Goal: Subscribe to service/newsletter

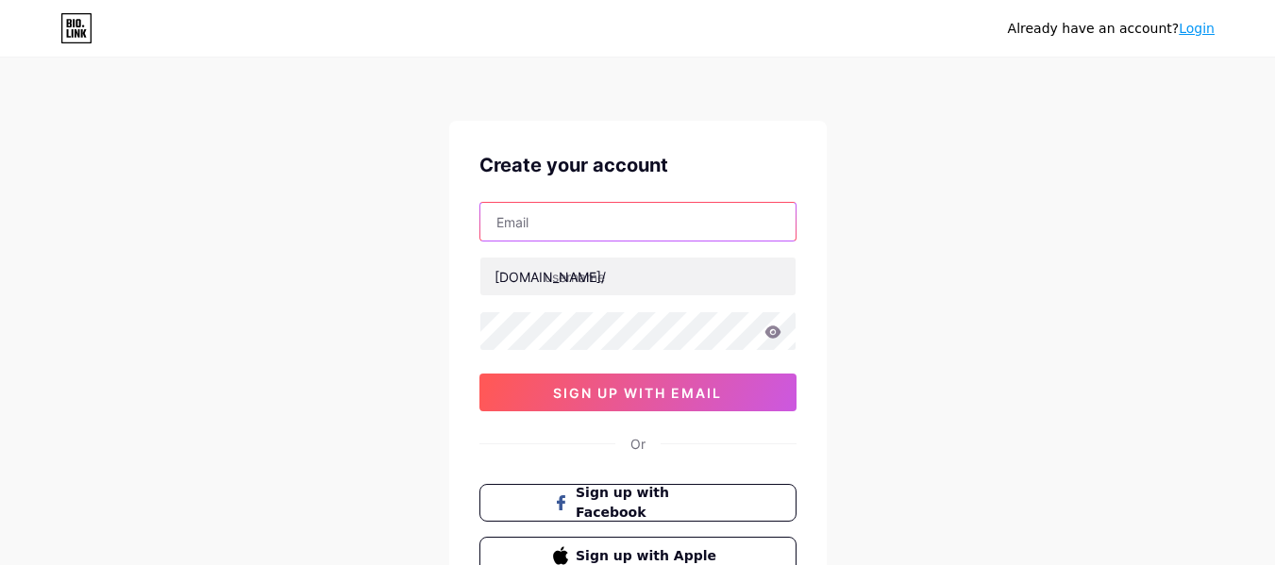
click at [644, 208] on input "text" at bounding box center [637, 222] width 315 height 38
paste input "[EMAIL_ADDRESS][DOMAIN_NAME]"
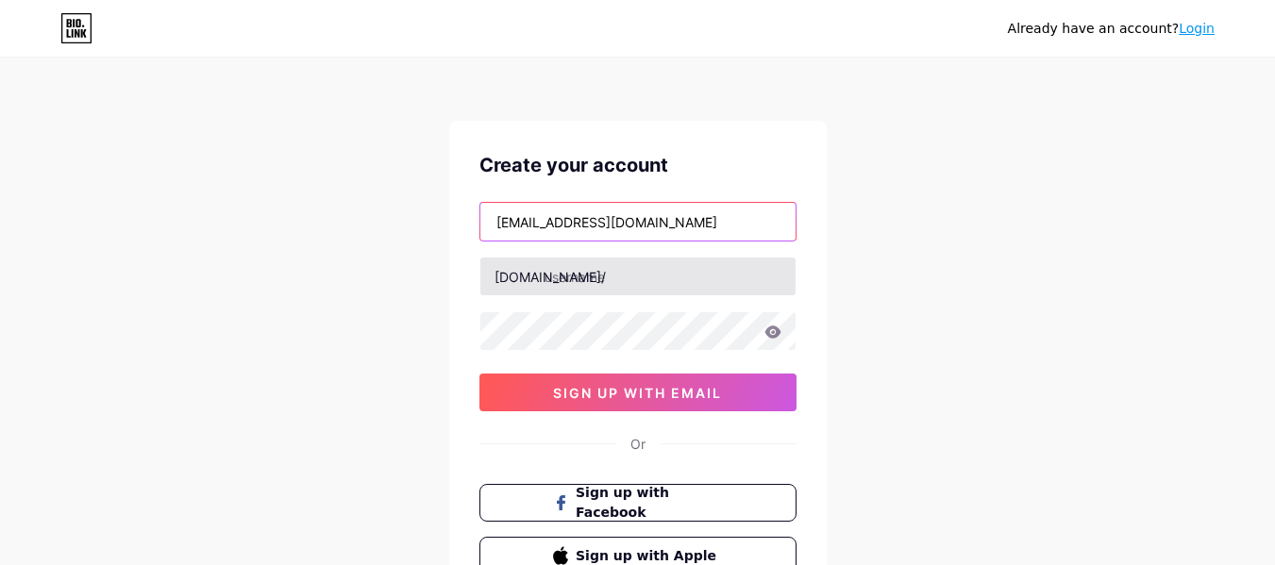
type input "[EMAIL_ADDRESS][DOMAIN_NAME]"
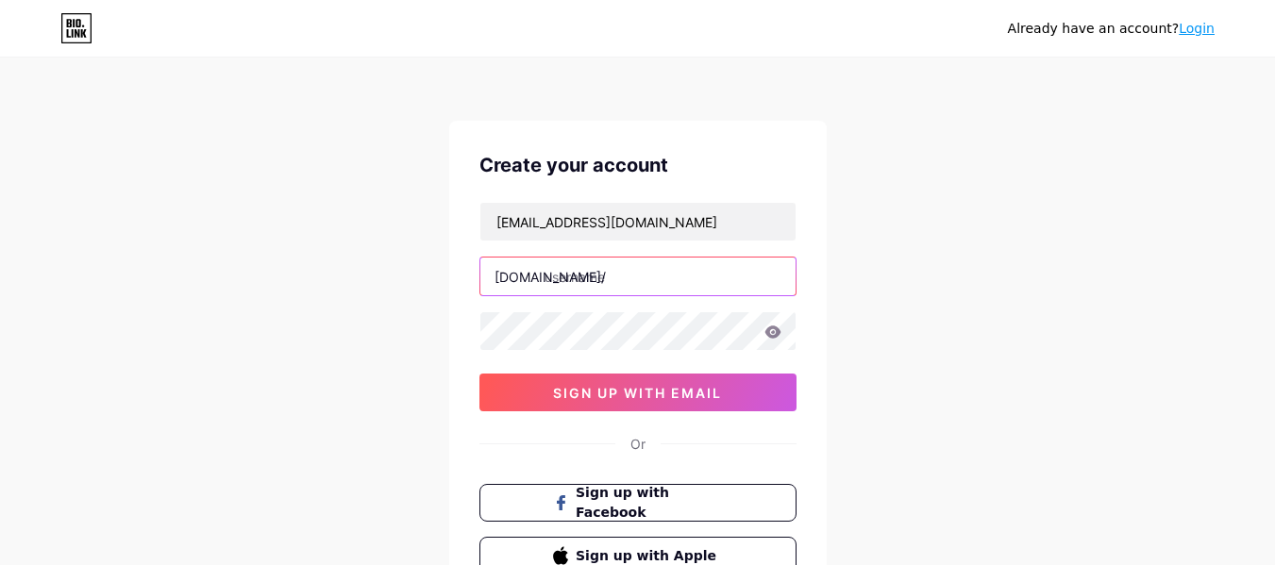
click at [610, 280] on input "text" at bounding box center [637, 277] width 315 height 38
paste input "pvcpipemanufacturersindia"
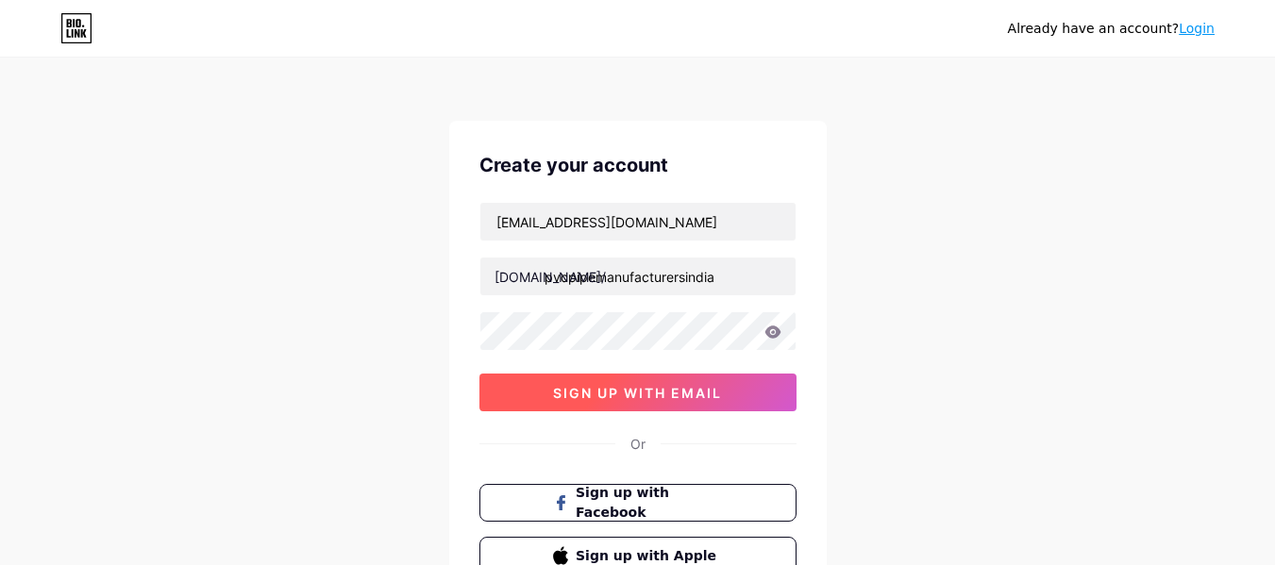
click at [681, 394] on span "sign up with email" at bounding box center [637, 393] width 169 height 16
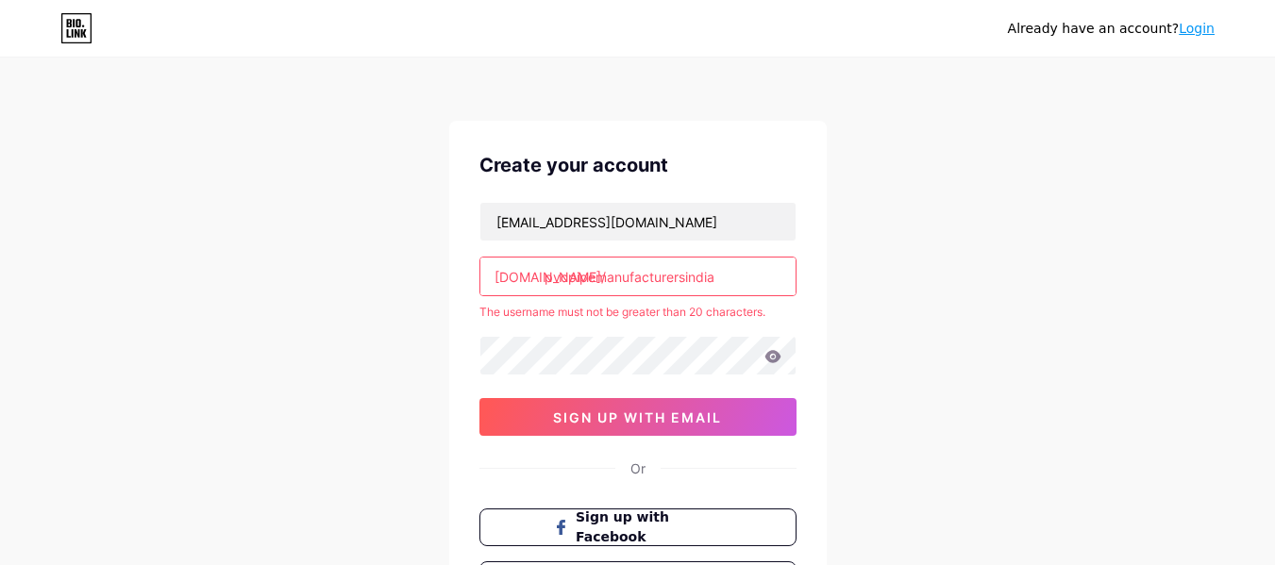
click at [731, 270] on input "pvcpipemanufacturersindia" at bounding box center [637, 277] width 315 height 38
drag, startPoint x: 731, startPoint y: 270, endPoint x: 680, endPoint y: 267, distance: 51.1
click at [680, 267] on input "pvcpipemanufacturersindia" at bounding box center [637, 277] width 315 height 38
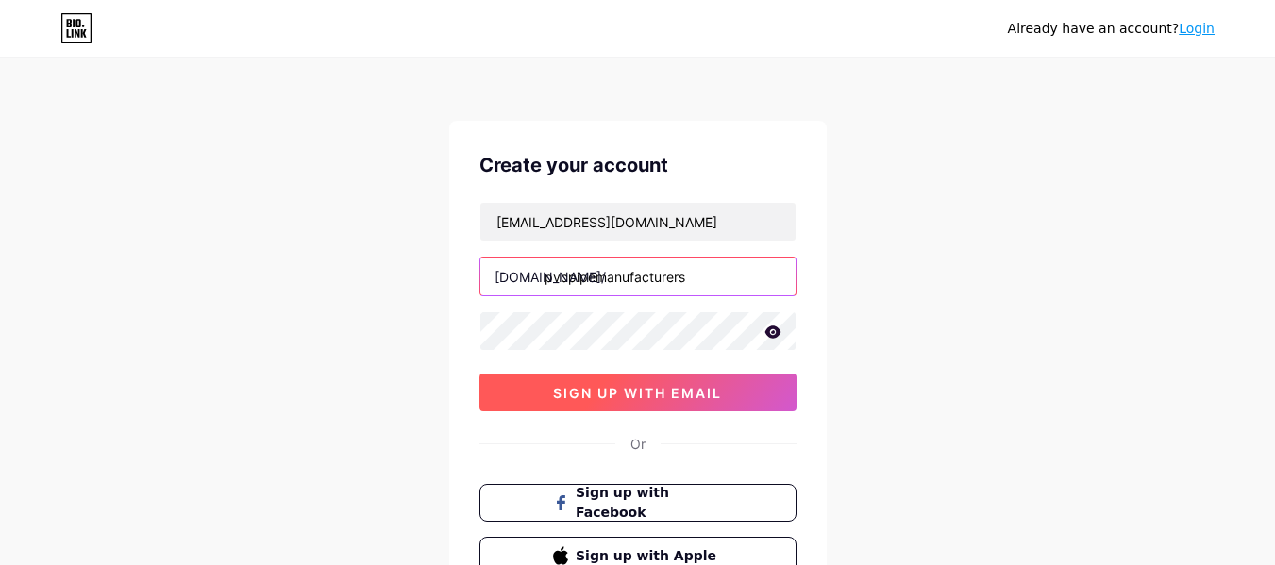
type input "pvcpipemanufacturers"
click at [742, 395] on button "sign up with email" at bounding box center [638, 393] width 317 height 38
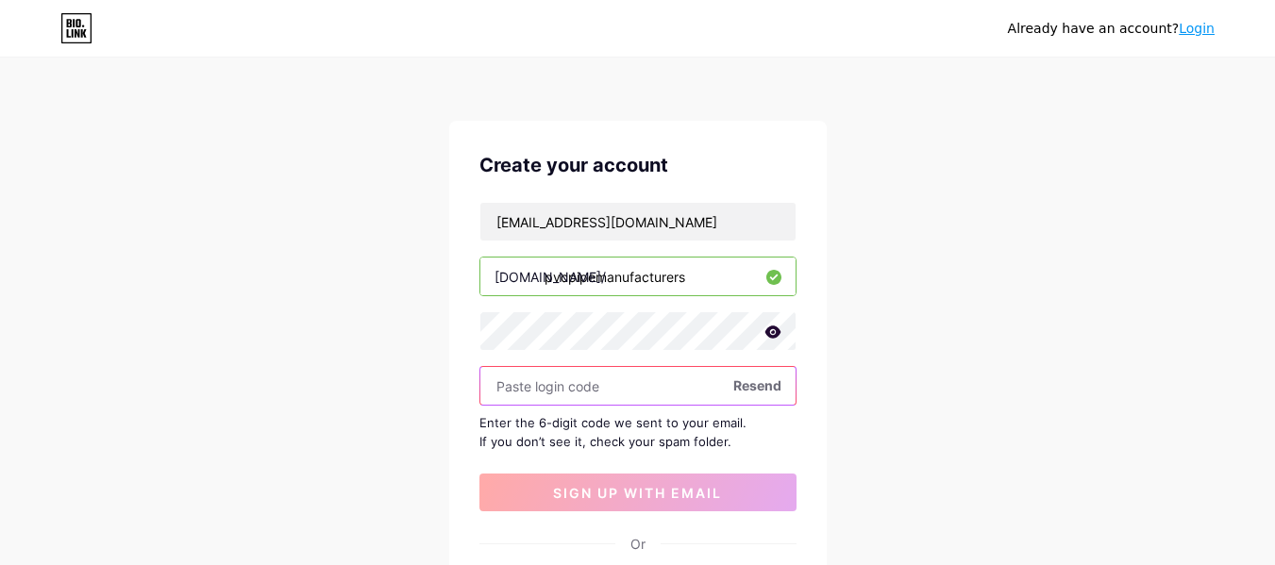
click at [657, 389] on input "text" at bounding box center [637, 386] width 315 height 38
paste input "138712"
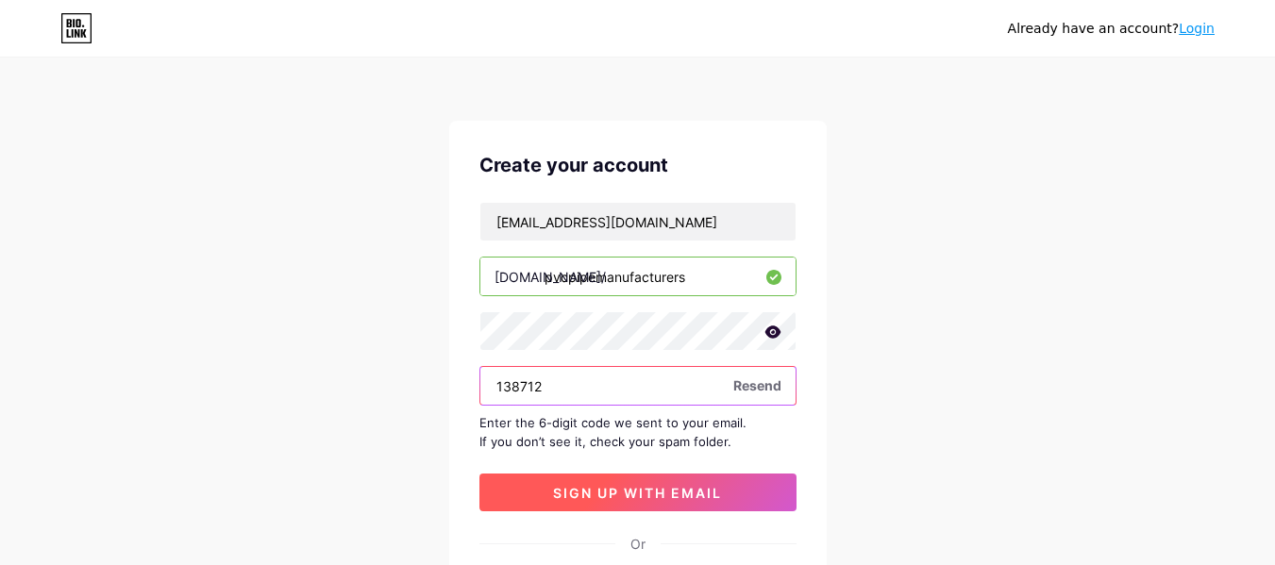
type input "138712"
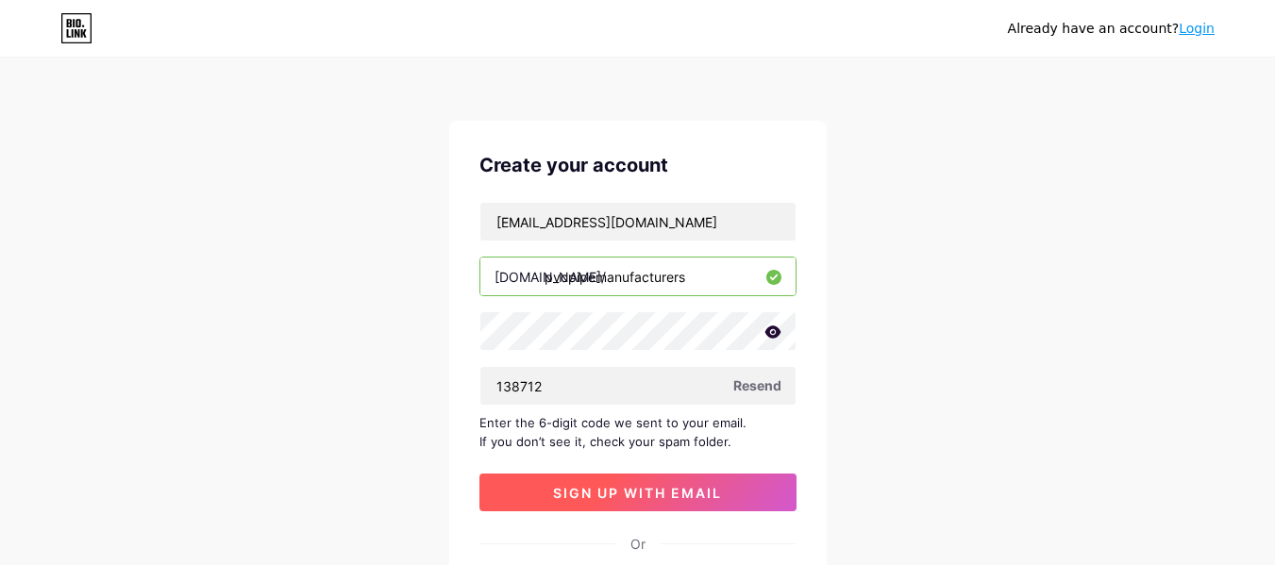
click at [628, 509] on button "sign up with email" at bounding box center [638, 493] width 317 height 38
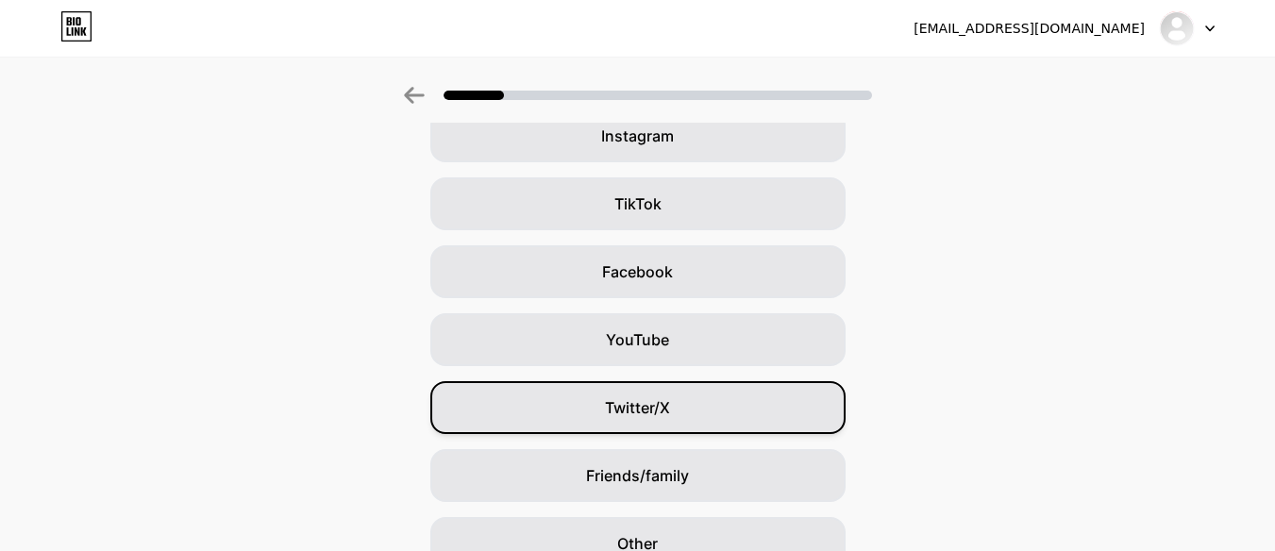
scroll to position [262, 0]
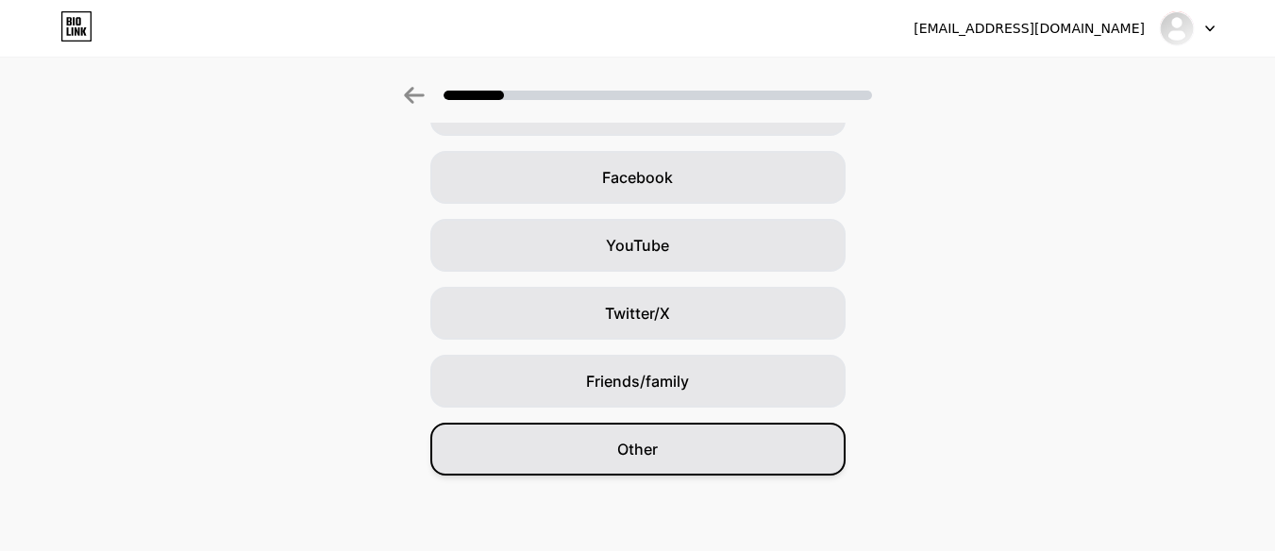
click at [640, 433] on div "Other" at bounding box center [637, 449] width 415 height 53
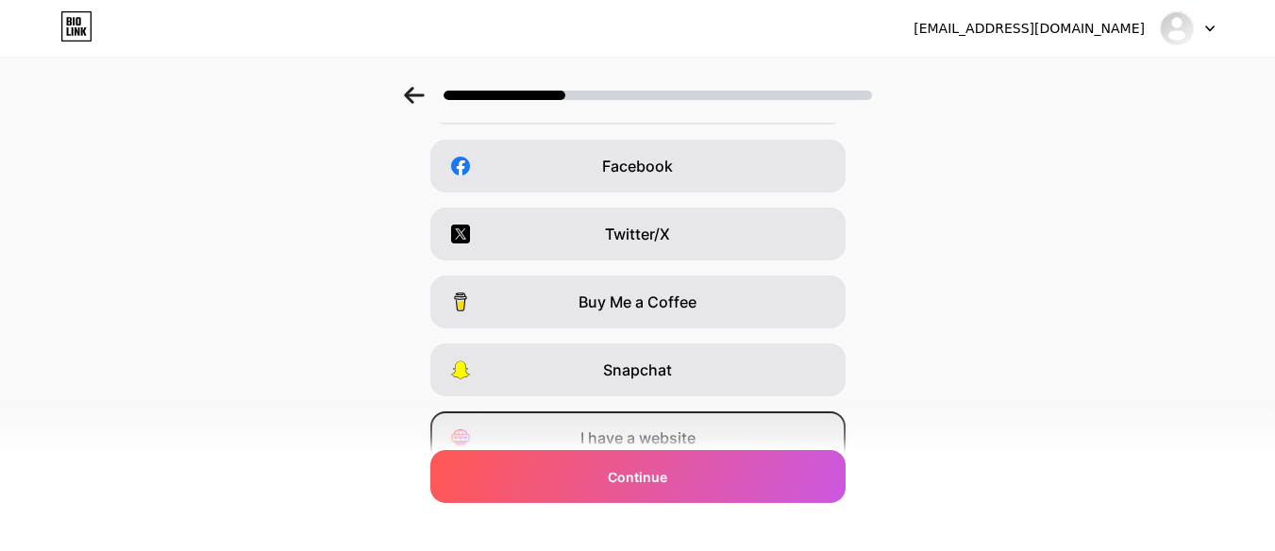
scroll to position [357, 0]
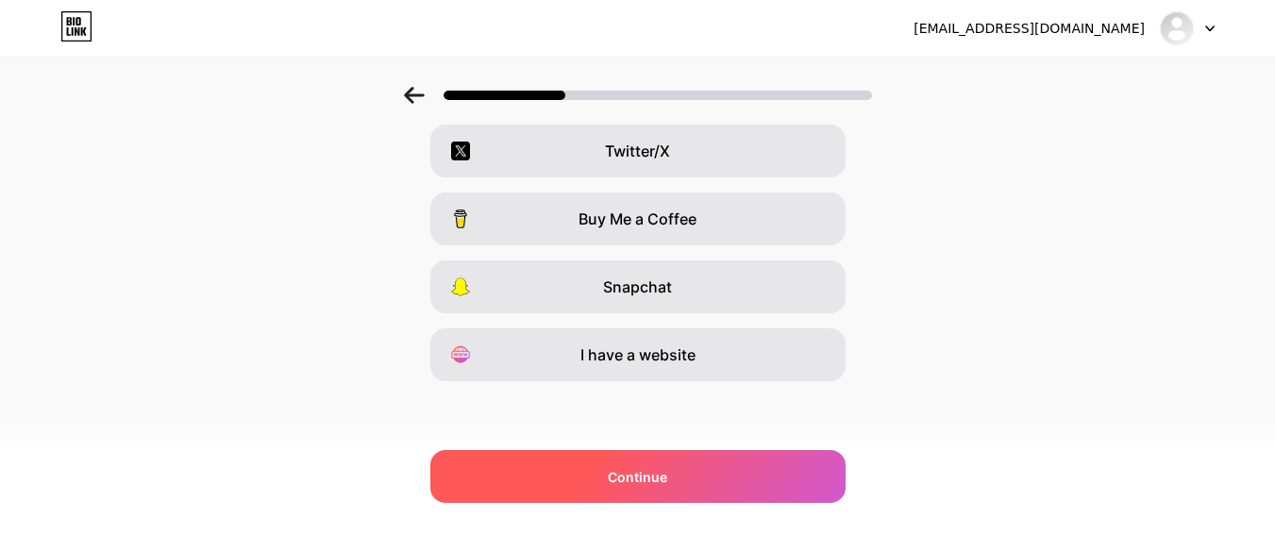
click at [655, 473] on span "Continue" at bounding box center [637, 477] width 59 height 20
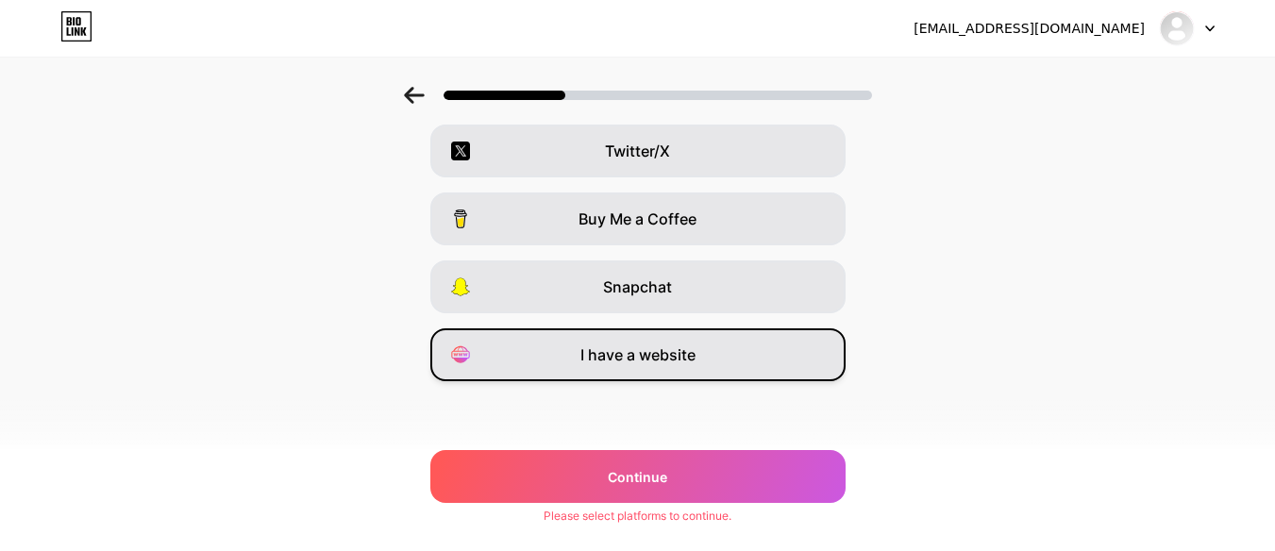
click at [682, 360] on span "I have a website" at bounding box center [638, 355] width 115 height 23
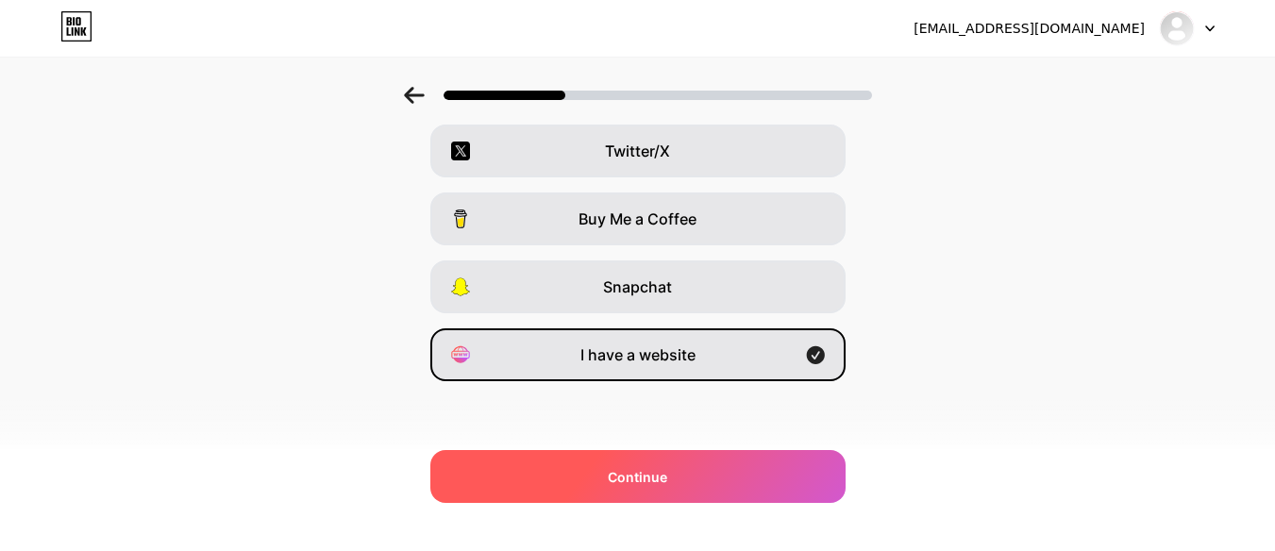
click at [651, 488] on div "Continue" at bounding box center [637, 476] width 415 height 53
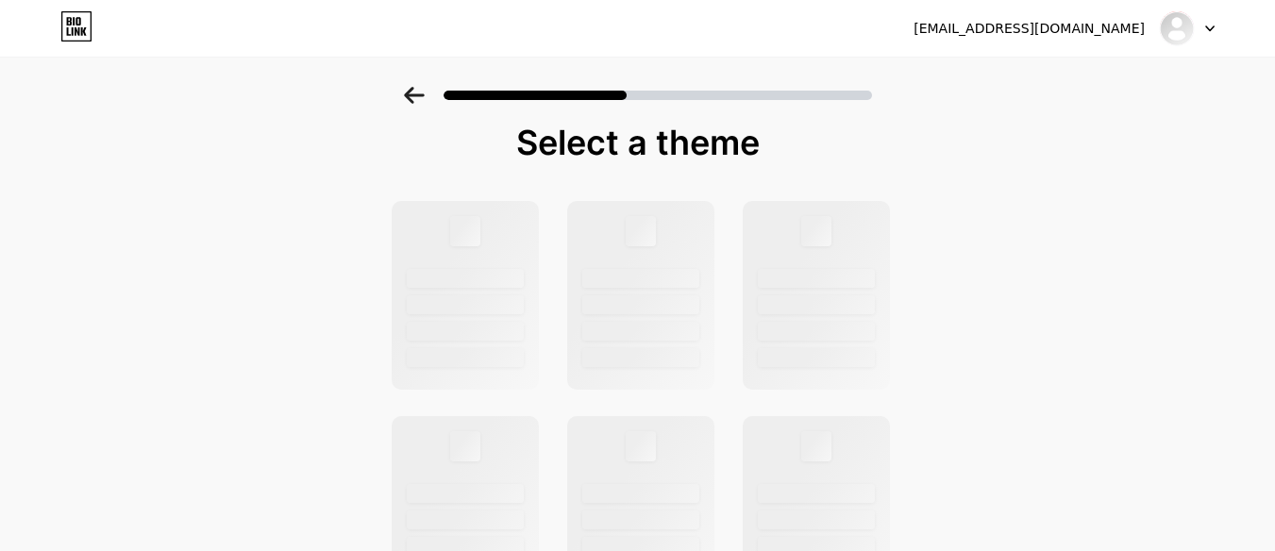
scroll to position [0, 0]
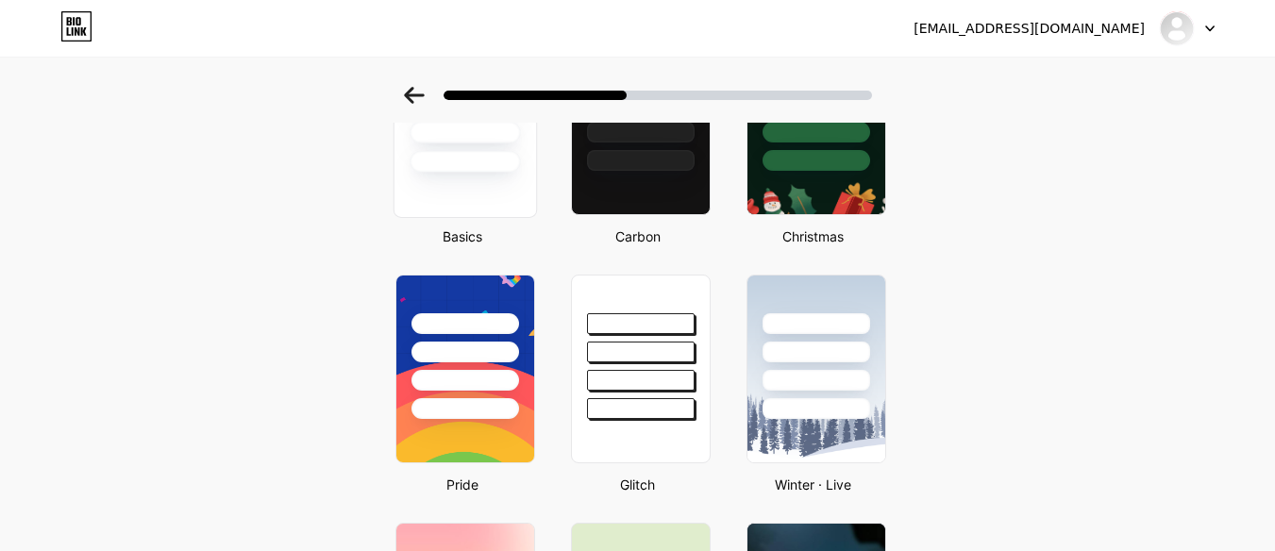
click at [516, 212] on div at bounding box center [464, 121] width 143 height 194
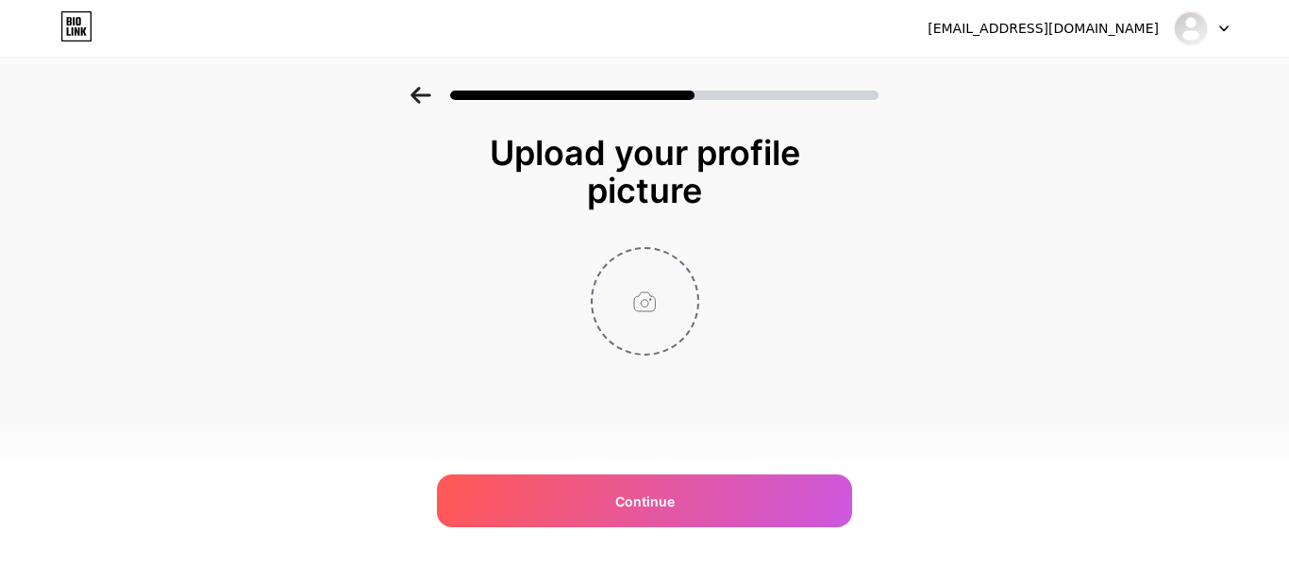
click at [657, 294] on input "file" at bounding box center [645, 301] width 105 height 105
type input "C:\fakepath\1.png"
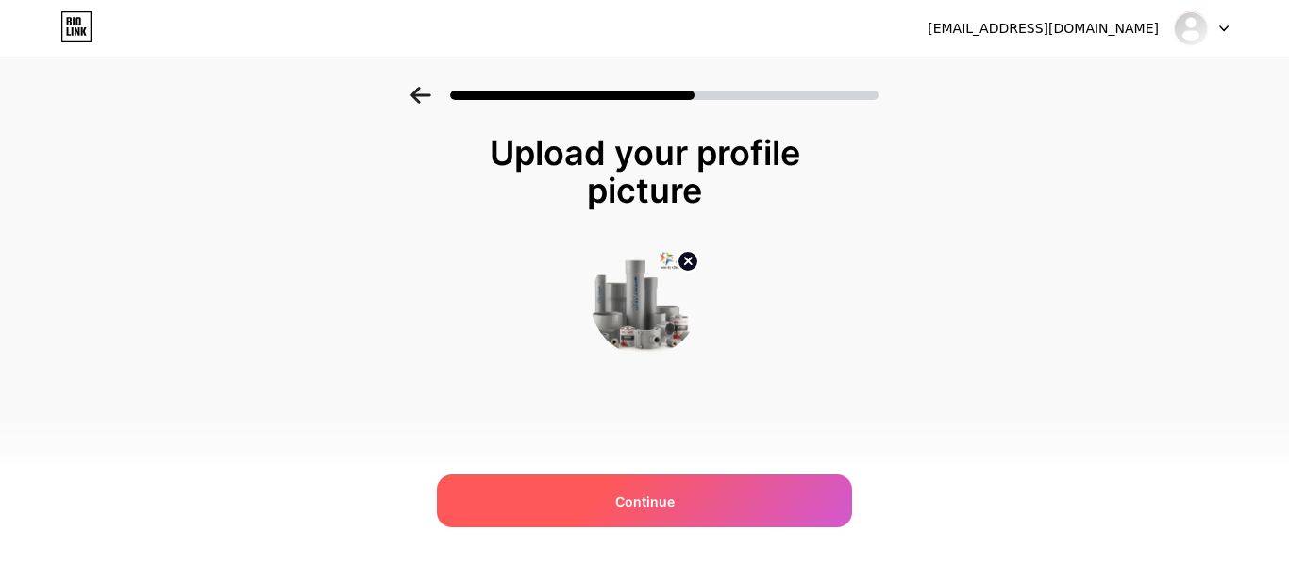
click at [678, 519] on div "Continue" at bounding box center [644, 501] width 415 height 53
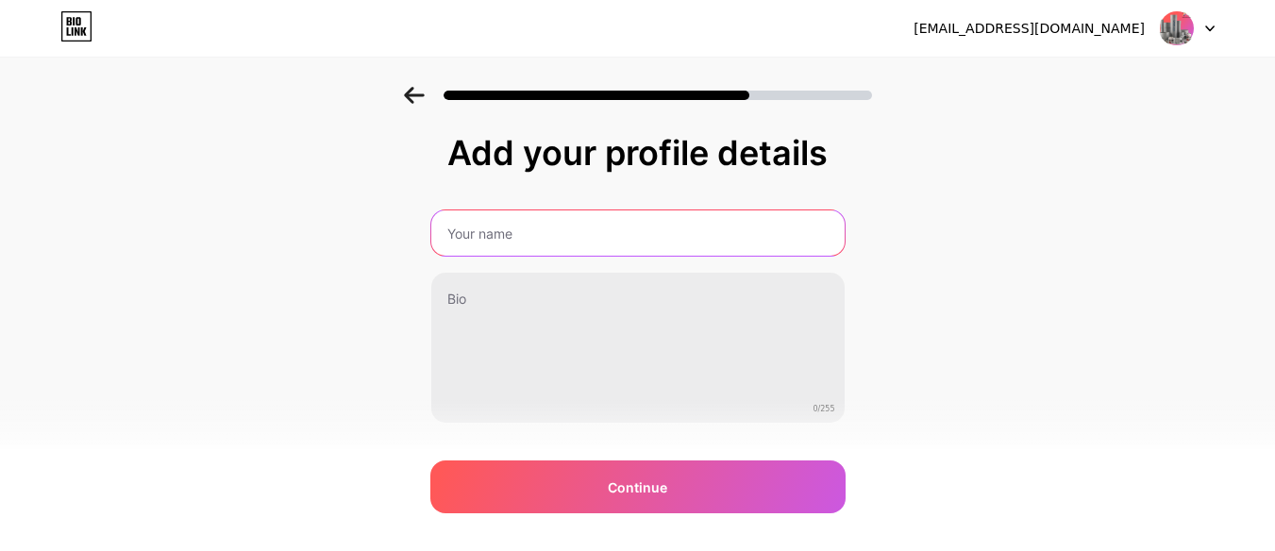
click at [624, 235] on input "text" at bounding box center [637, 232] width 413 height 45
paste input "pvc pipe manufacturers in india"
click at [479, 241] on input "pvc pipe manufacturers in india" at bounding box center [637, 232] width 417 height 45
drag, startPoint x: 473, startPoint y: 241, endPoint x: 442, endPoint y: 240, distance: 31.2
click at [442, 240] on input "pvc pipe manufacturers in india" at bounding box center [637, 232] width 417 height 45
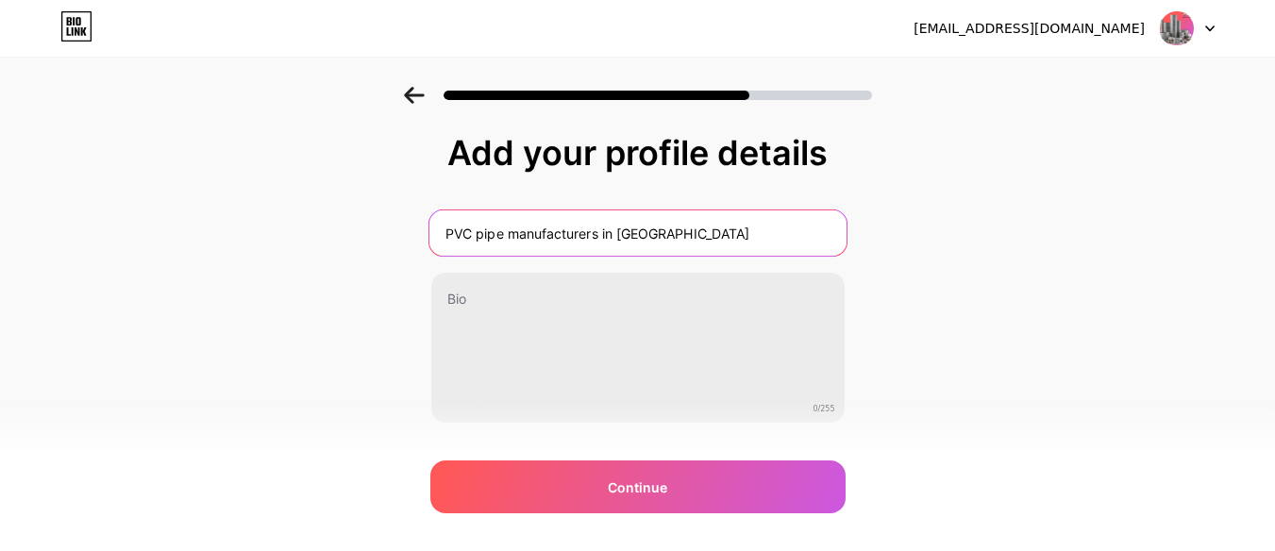
click at [482, 240] on input "PVC pipe manufacturers in india" at bounding box center [637, 232] width 417 height 45
click at [518, 239] on input "PVC Pipe manufacturers in india" at bounding box center [637, 232] width 417 height 45
click at [631, 235] on input "PVC Pipe Manufacturers in india" at bounding box center [637, 232] width 417 height 45
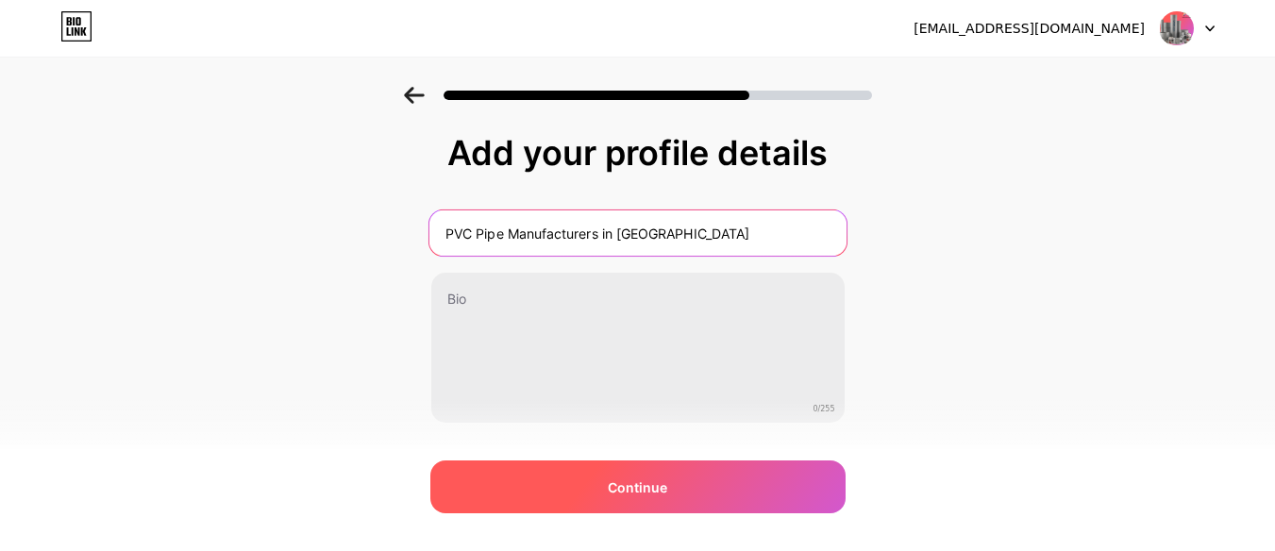
type input "PVC Pipe Manufacturers in India"
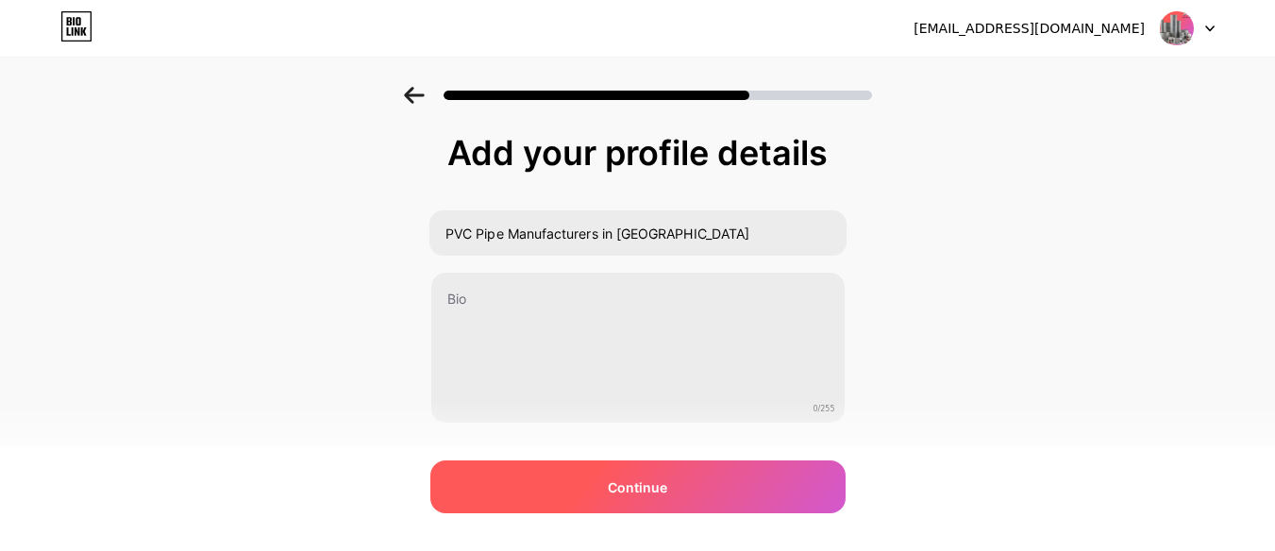
click at [563, 484] on div "Continue" at bounding box center [637, 487] width 415 height 53
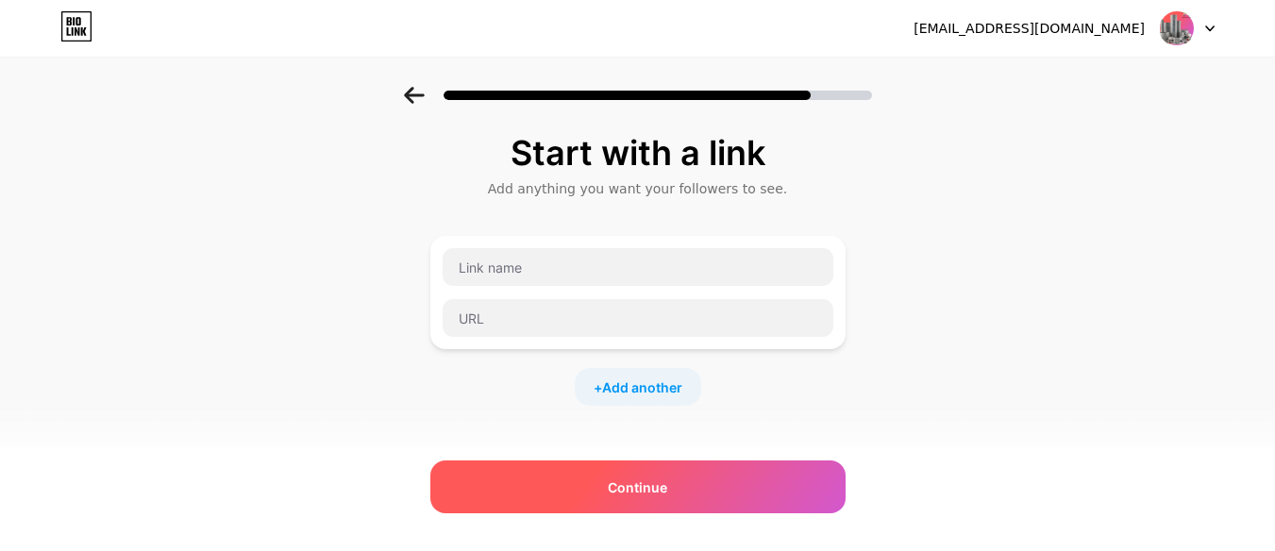
click at [667, 478] on span "Continue" at bounding box center [637, 488] width 59 height 20
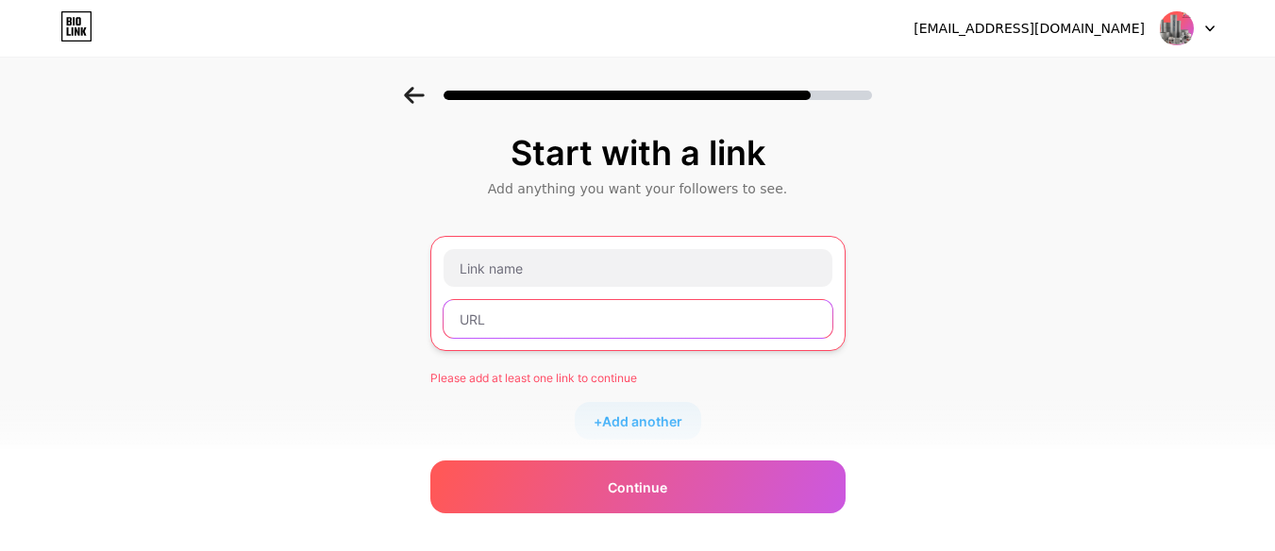
click at [614, 322] on input "text" at bounding box center [638, 319] width 389 height 38
paste input "https://www.princepipes.com/"
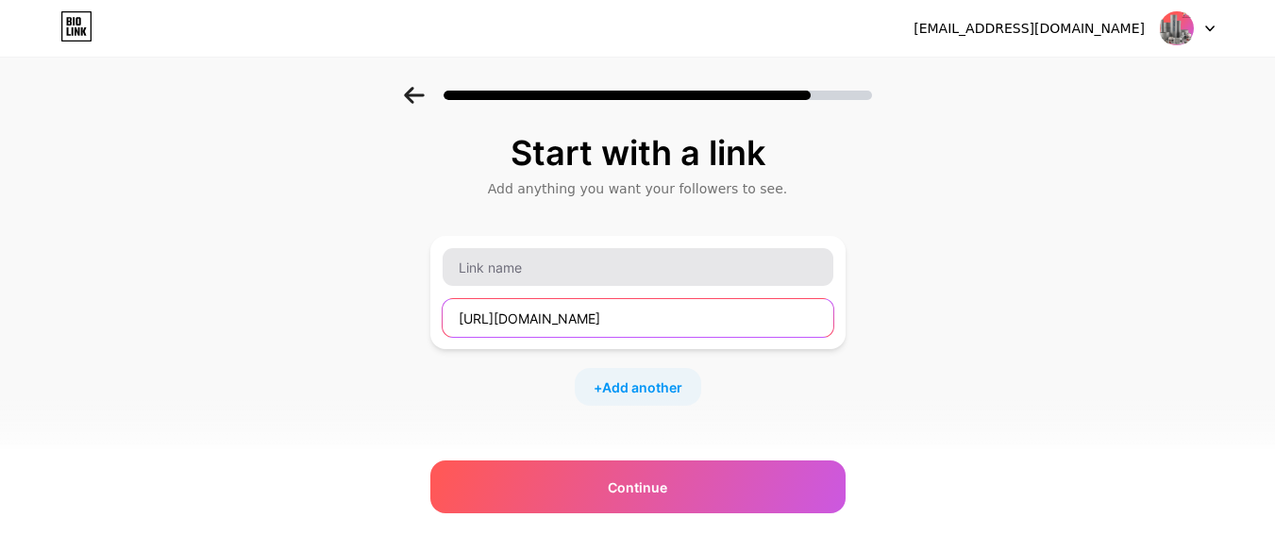
type input "https://www.princepipes.com/"
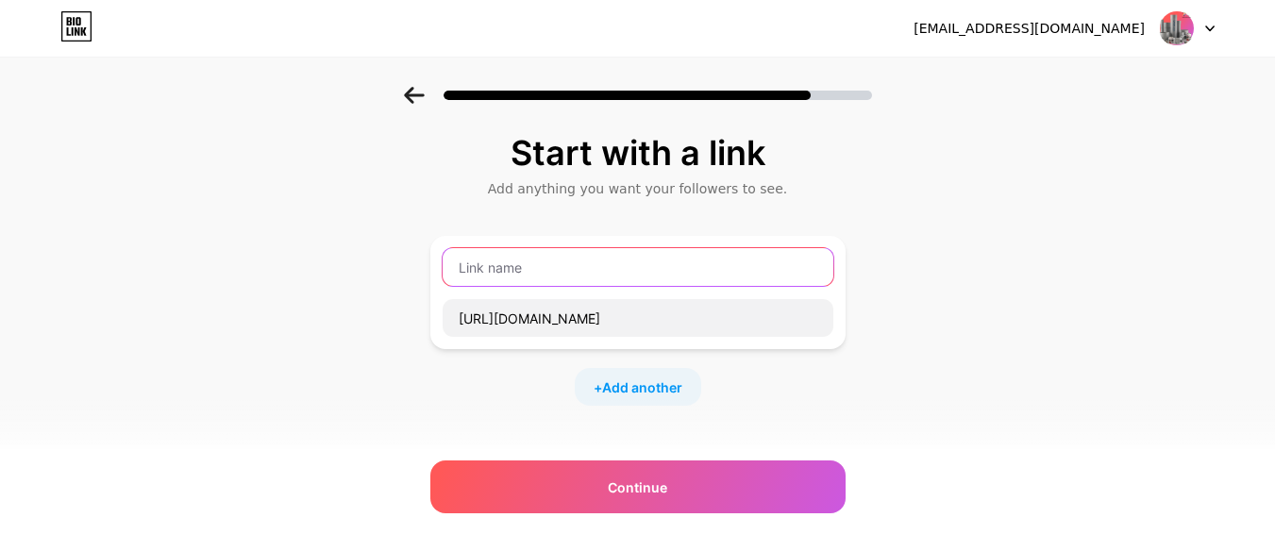
click at [617, 263] on input "text" at bounding box center [638, 267] width 391 height 38
paste input "Discover High-Quality Pipes & Fittings for All Your Needs | Prince Pipes"
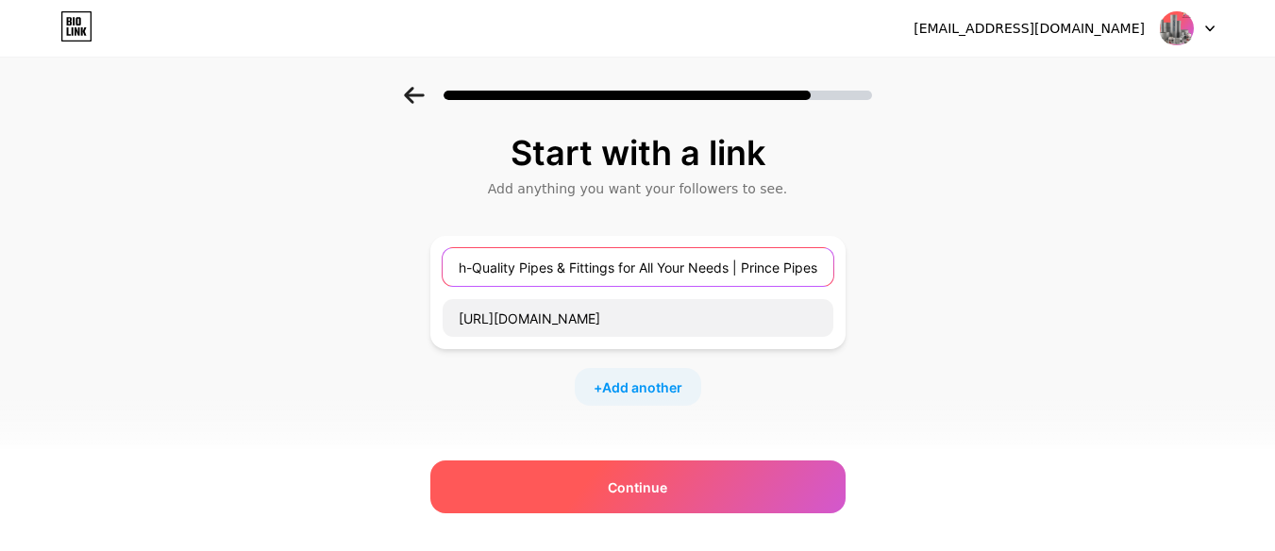
type input "Discover High-Quality Pipes & Fittings for All Your Needs | Prince Pipes"
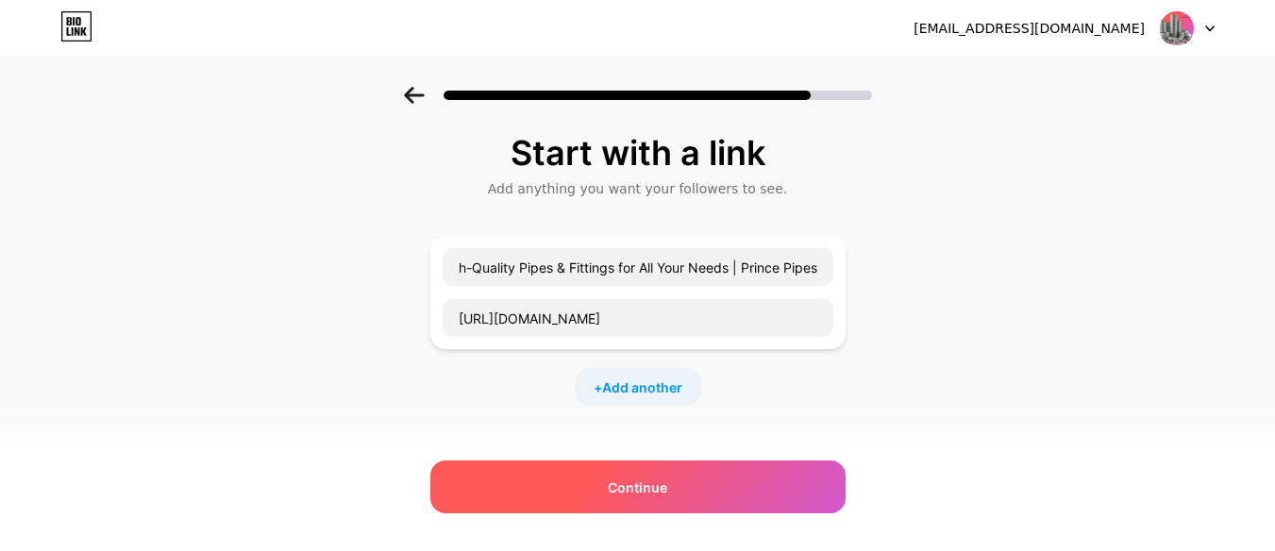
click at [595, 499] on div "Continue" at bounding box center [637, 487] width 415 height 53
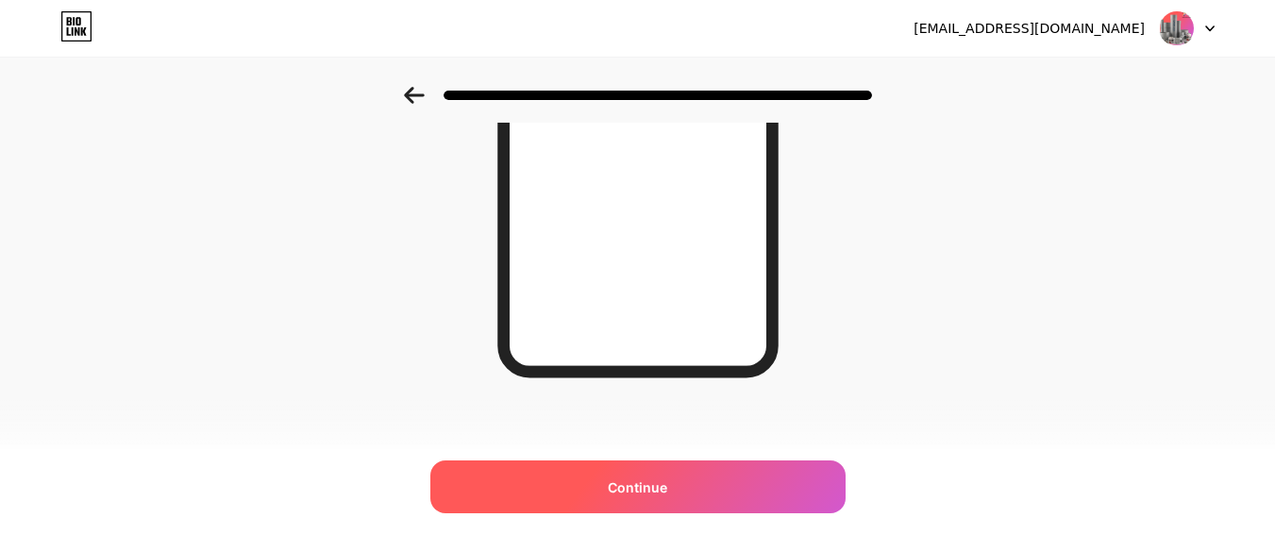
scroll to position [397, 0]
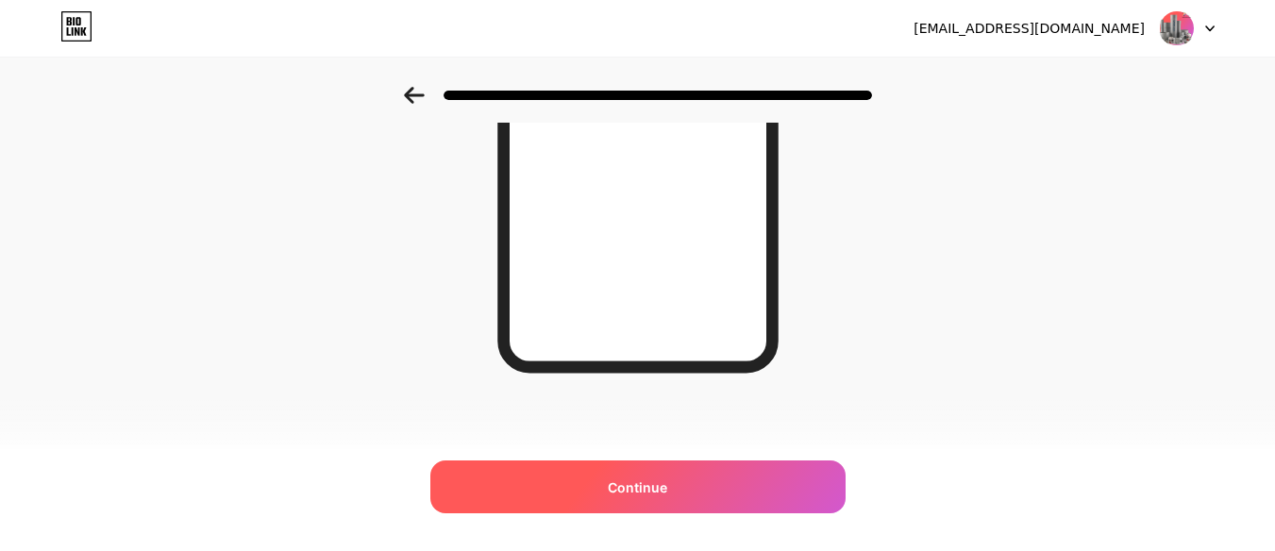
click at [647, 487] on span "Continue" at bounding box center [637, 488] width 59 height 20
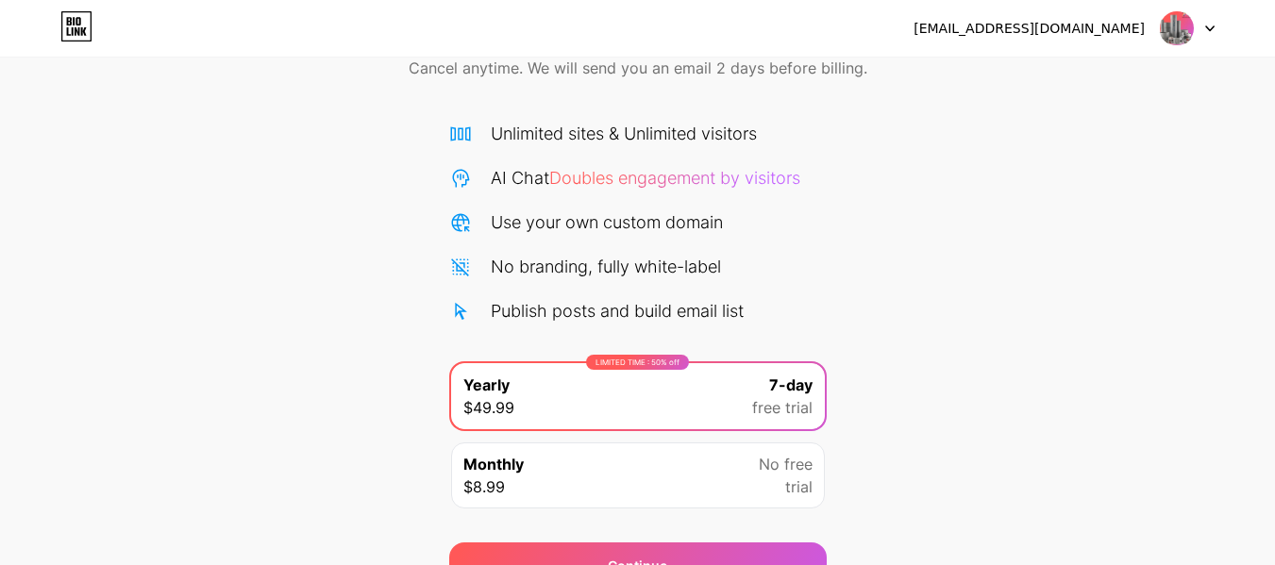
scroll to position [194, 0]
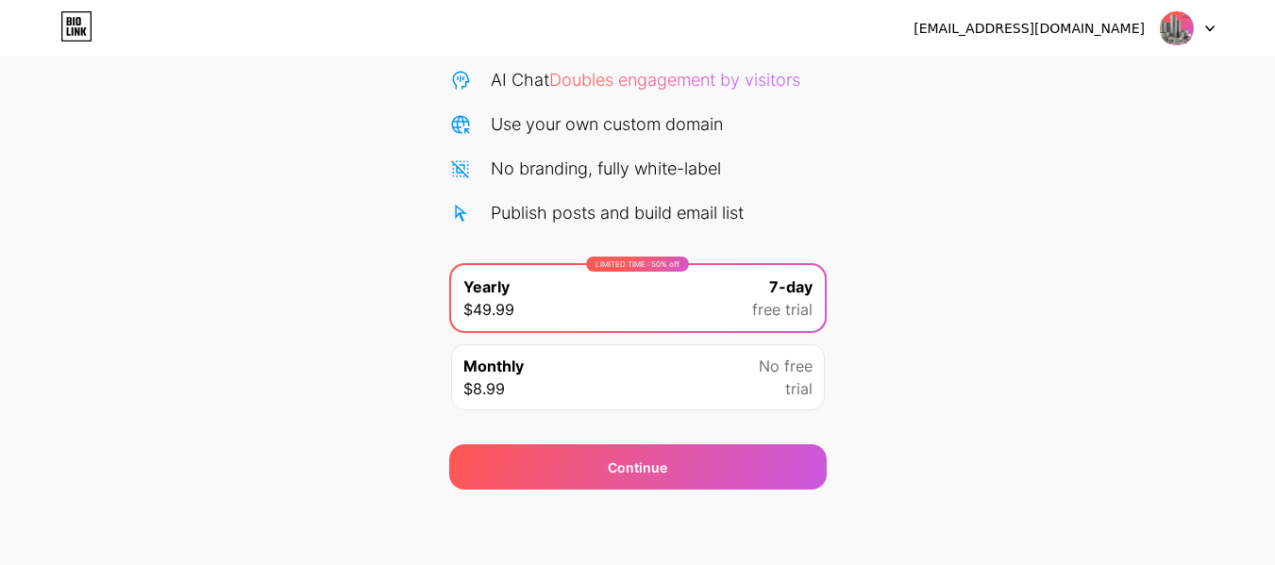
click at [1172, 25] on img at bounding box center [1177, 28] width 36 height 36
drag, startPoint x: 1167, startPoint y: 69, endPoint x: 859, endPoint y: 14, distance: 312.6
click at [859, 14] on div "swatihegde33@gmail.com Logout" at bounding box center [637, 28] width 1275 height 34
click at [83, 26] on icon at bounding box center [76, 26] width 32 height 30
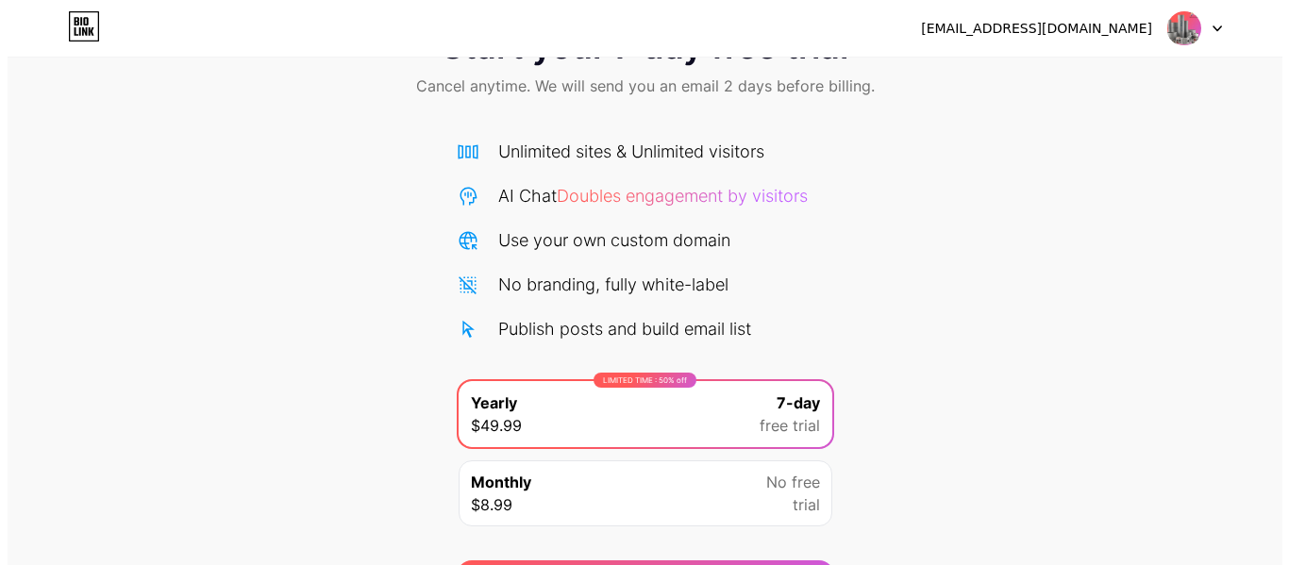
scroll to position [194, 0]
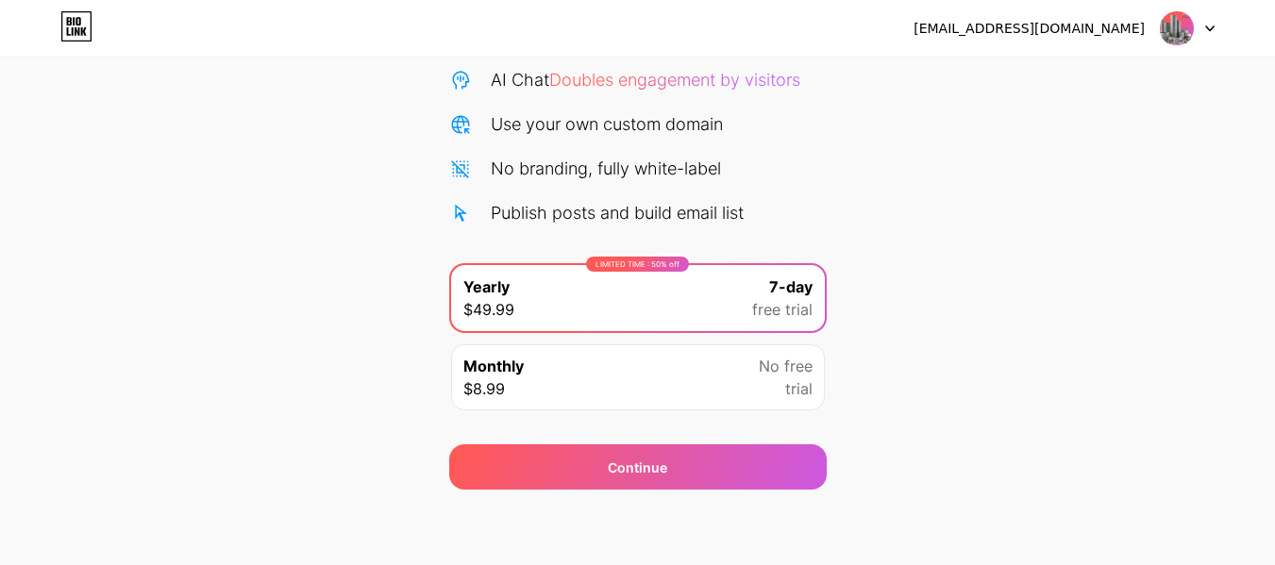
click at [647, 413] on div "LIMITED TIME : 50% off Yearly $49.99 7-day free trial Monthly $8.99 No free tri…" at bounding box center [638, 342] width 378 height 159
click at [725, 379] on div "Monthly $8.99 No free trial" at bounding box center [638, 378] width 374 height 66
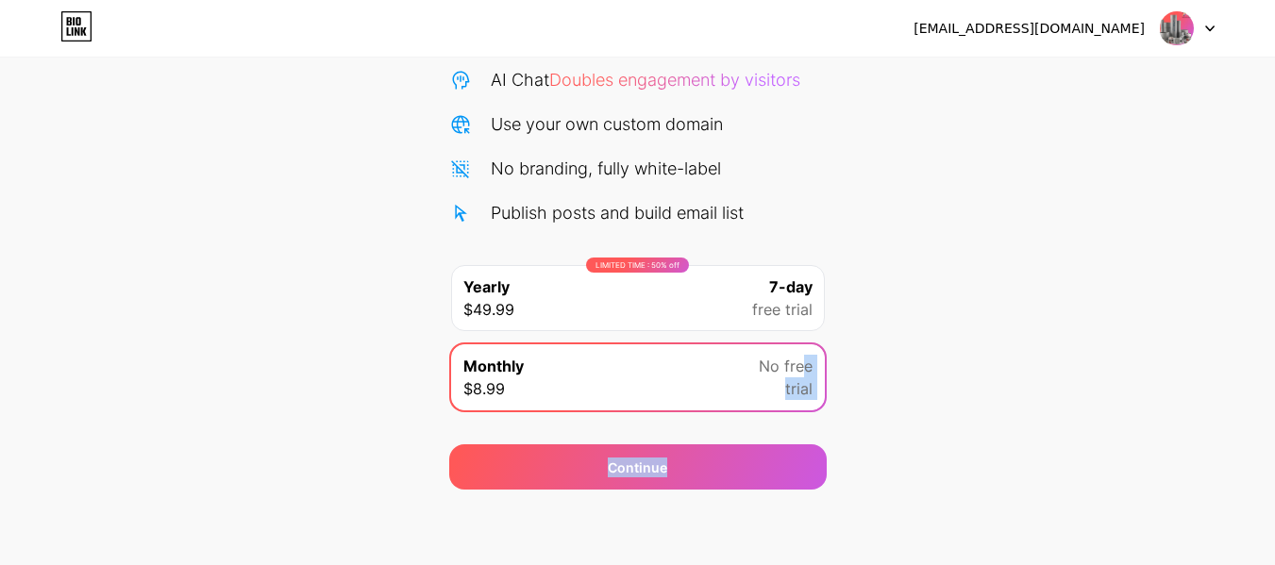
drag, startPoint x: 774, startPoint y: 463, endPoint x: 800, endPoint y: 329, distance: 136.4
click at [800, 329] on div "Start your 7 day free trial Cancel anytime. We will send you an email 2 days be…" at bounding box center [637, 191] width 1275 height 598
click at [800, 313] on span "free trial" at bounding box center [782, 309] width 60 height 23
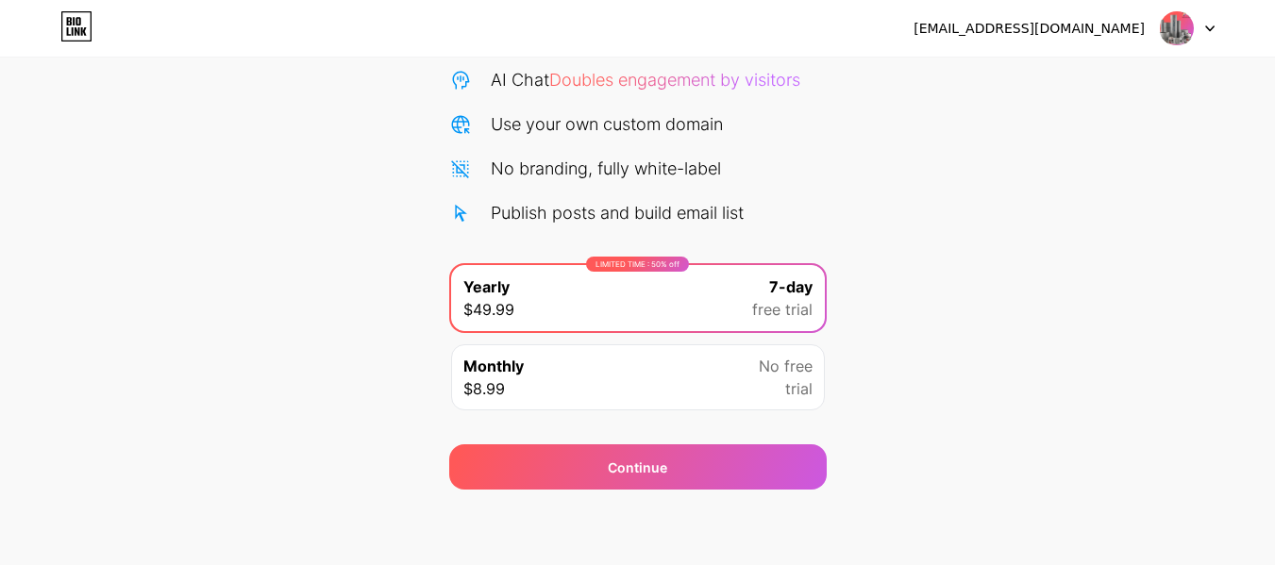
drag, startPoint x: 784, startPoint y: 505, endPoint x: 785, endPoint y: 494, distance: 11.4
click at [785, 502] on div "swatihegde33@gmail.com Logout Link Copied Start your 7 day free trial Cancel an…" at bounding box center [637, 186] width 1275 height 760
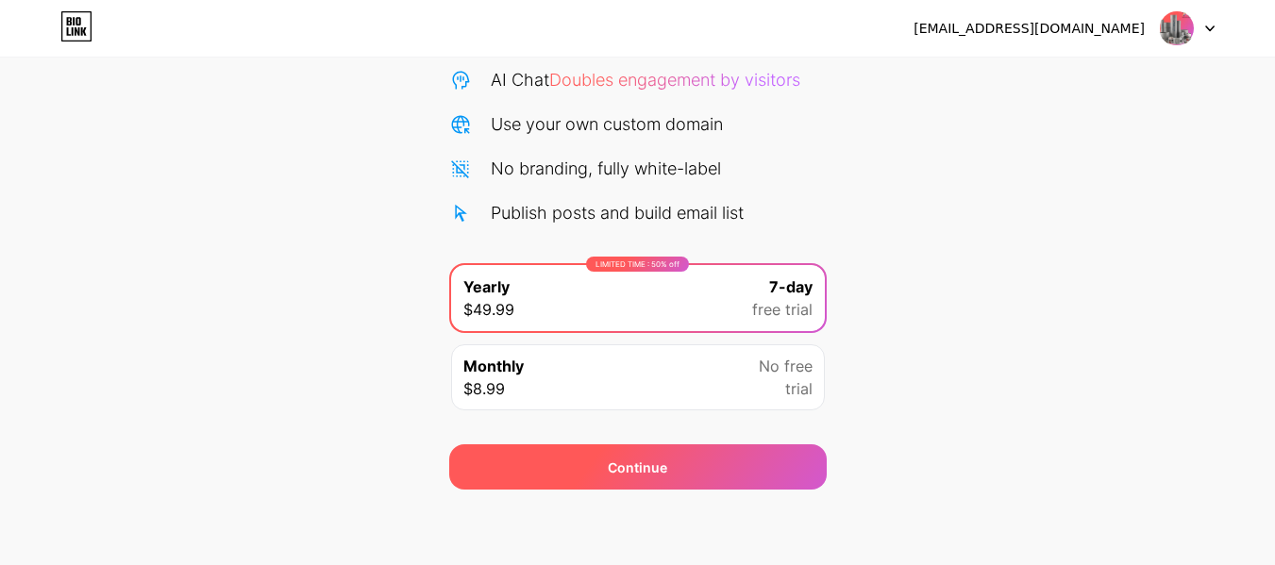
click at [789, 485] on div "Continue" at bounding box center [638, 467] width 378 height 45
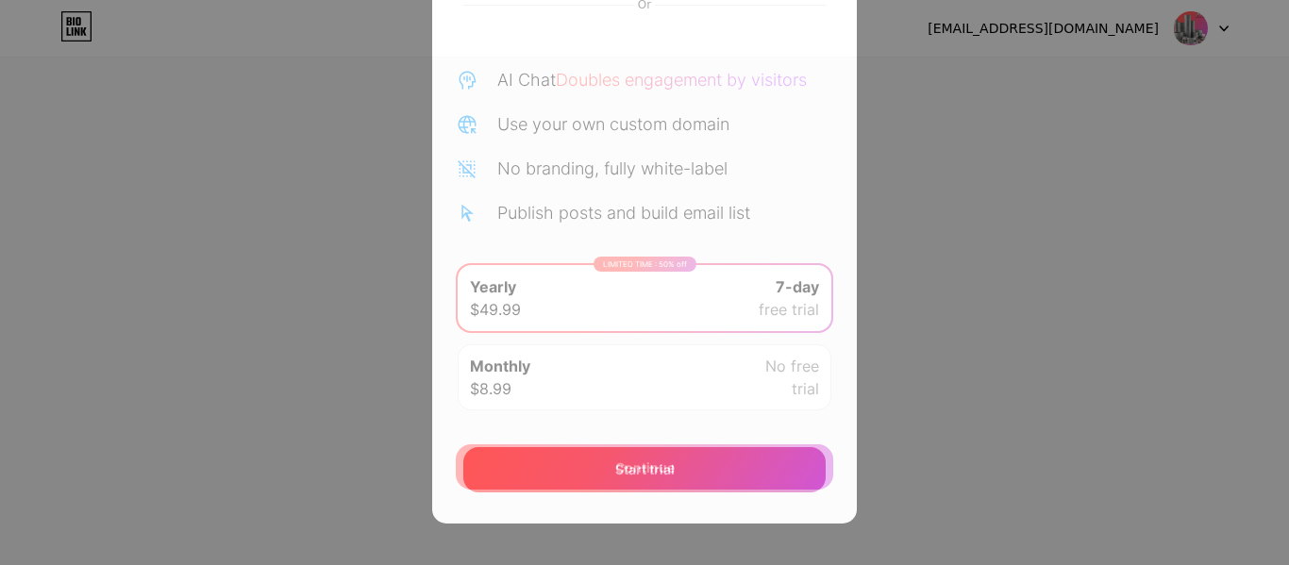
click at [716, 474] on div "Start trial" at bounding box center [644, 469] width 362 height 45
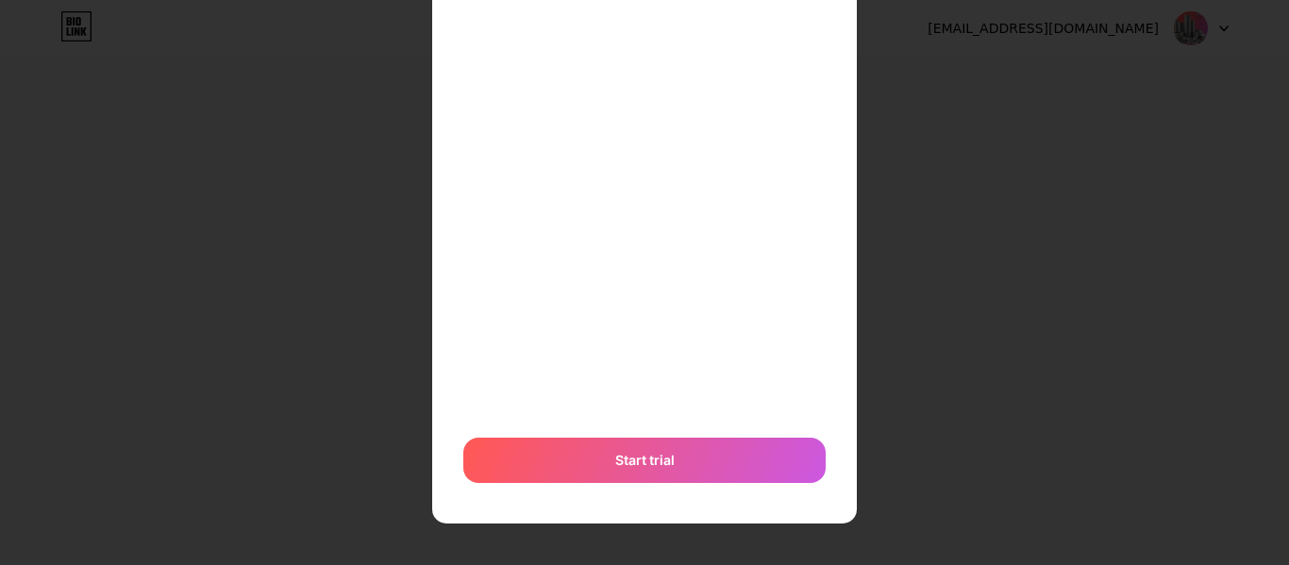
scroll to position [230, 0]
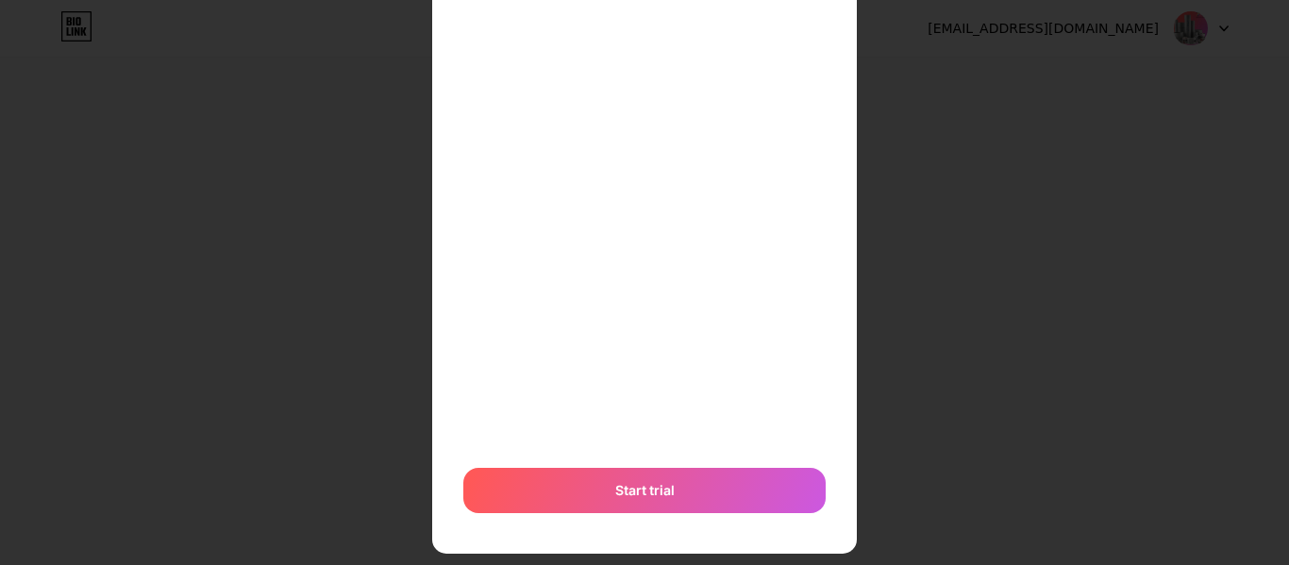
click at [698, 518] on div "Or Start trial" at bounding box center [645, 217] width 364 height 614
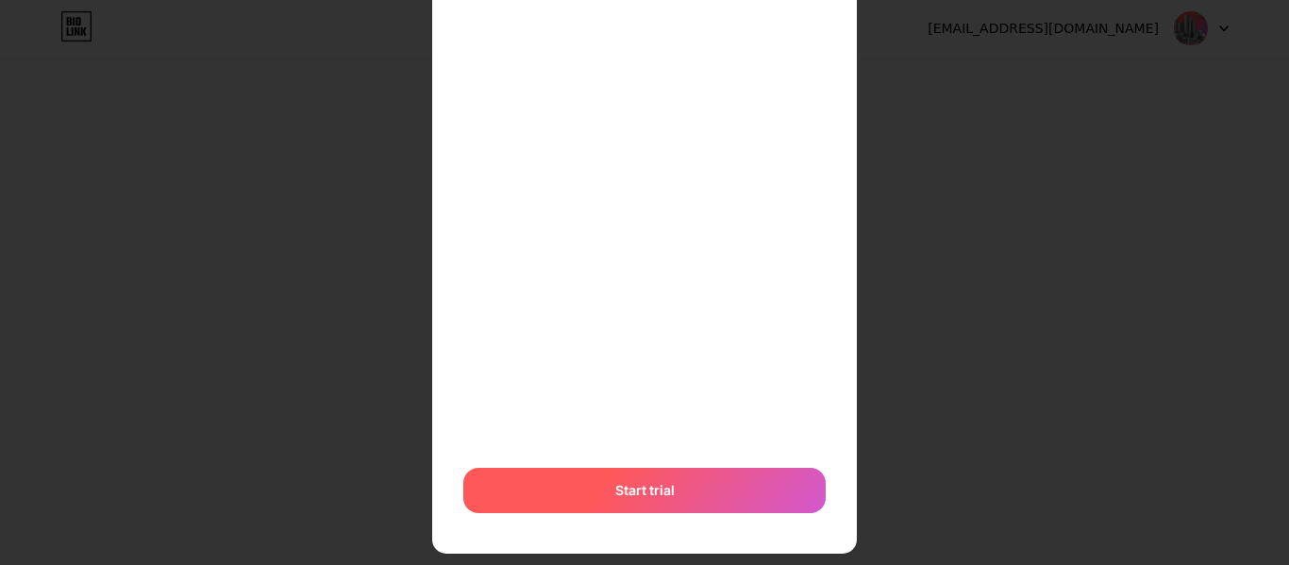
click at [705, 495] on div "Start trial" at bounding box center [644, 490] width 362 height 45
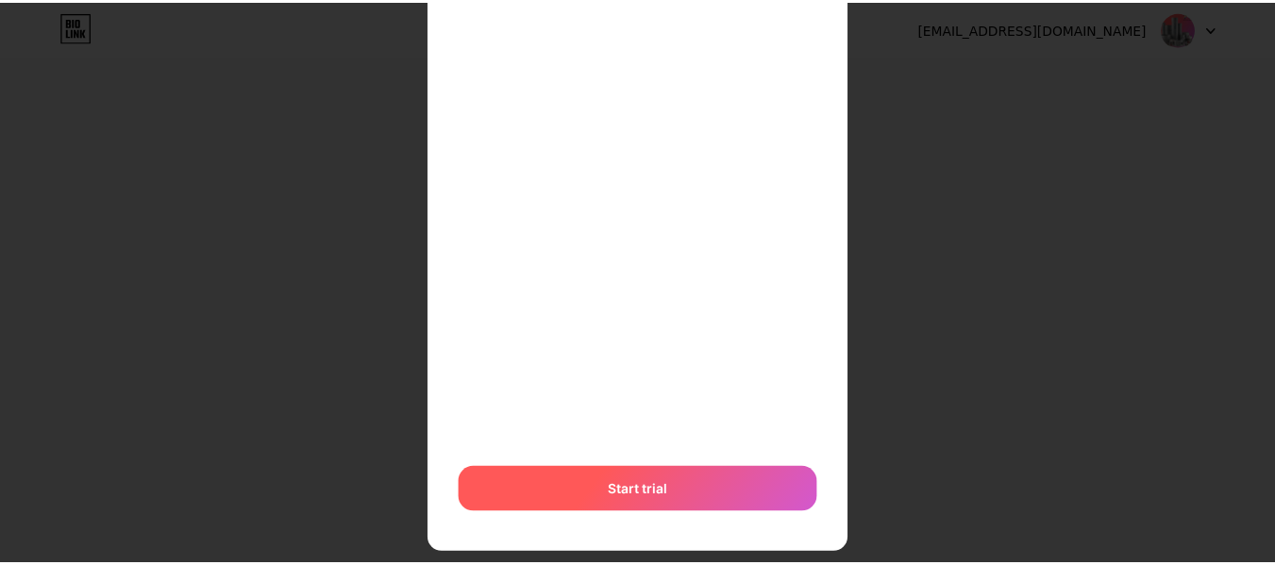
scroll to position [0, 0]
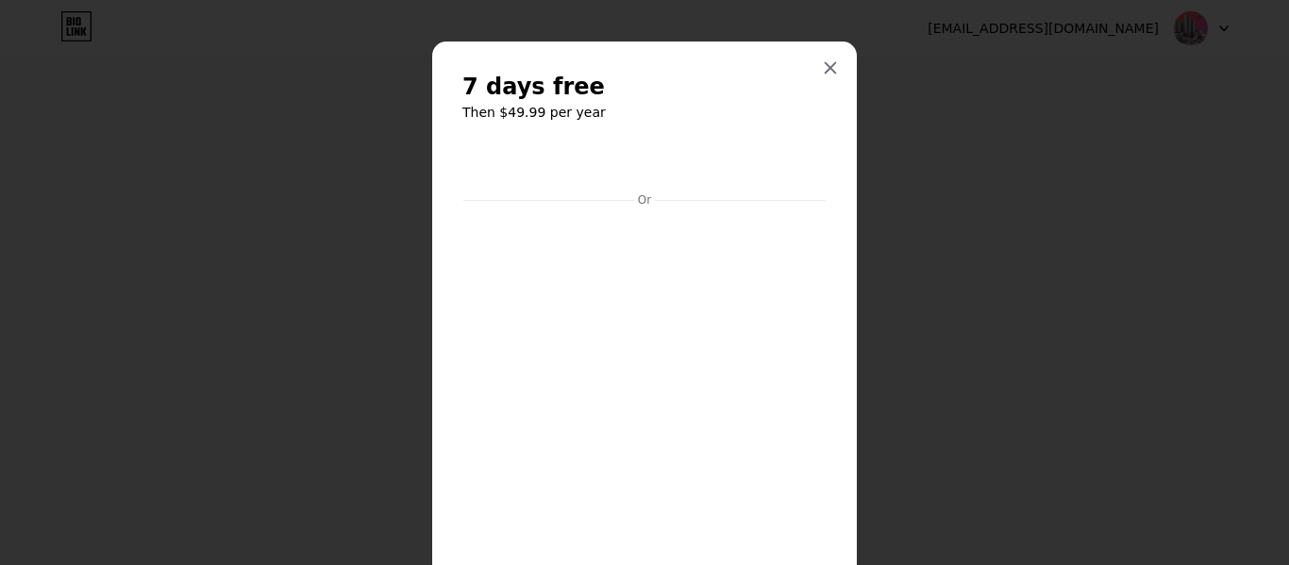
click at [797, 96] on h2 "7 days free" at bounding box center [645, 87] width 364 height 30
click at [823, 74] on icon at bounding box center [830, 67] width 15 height 15
